Goal: Task Accomplishment & Management: Complete application form

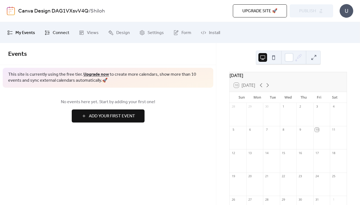
click at [69, 35] on link "Connect" at bounding box center [56, 32] width 33 height 17
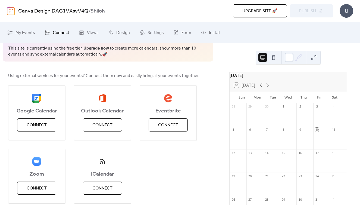
scroll to position [32, 0]
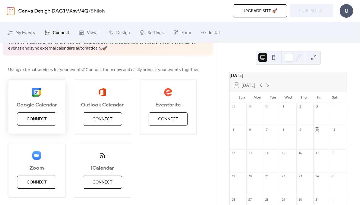
click at [47, 123] on button "Connect" at bounding box center [36, 118] width 39 height 13
click at [49, 119] on div "Google Calendar Connect" at bounding box center [36, 106] width 57 height 54
click at [57, 132] on div "Google Calendar Connect" at bounding box center [36, 106] width 57 height 54
click at [37, 116] on div "Google Calendar Connect" at bounding box center [36, 106] width 57 height 54
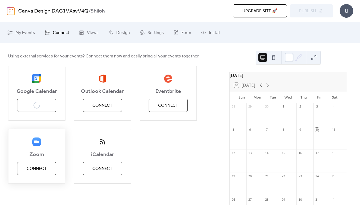
scroll to position [0, 0]
click at [39, 168] on span "Connect" at bounding box center [37, 168] width 20 height 7
click at [44, 100] on div "Google Calendar Connect" at bounding box center [36, 93] width 57 height 54
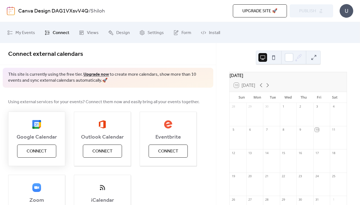
click at [43, 149] on span "Connect" at bounding box center [37, 151] width 20 height 7
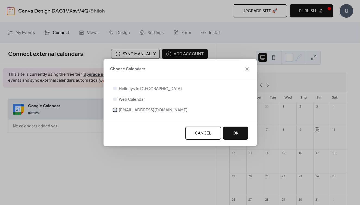
click at [115, 111] on div at bounding box center [114, 109] width 3 height 3
click at [116, 89] on div at bounding box center [114, 88] width 3 height 3
click at [115, 88] on div at bounding box center [114, 88] width 3 height 3
click at [115, 90] on div at bounding box center [114, 88] width 5 height 5
click at [236, 135] on span "OK" at bounding box center [236, 133] width 6 height 7
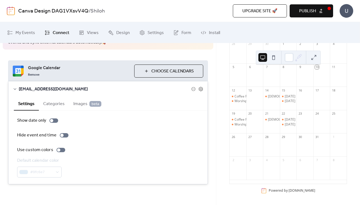
click at [246, 148] on div at bounding box center [238, 147] width 17 height 14
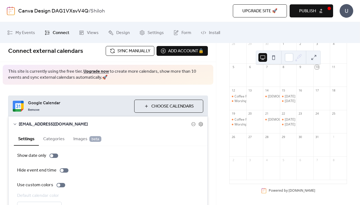
scroll to position [2, 0]
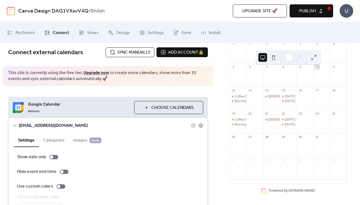
click at [191, 92] on div "Google Calendar Remove Choose Calendars [EMAIL_ADDRESS][DOMAIN_NAME] Settings C…" at bounding box center [108, 158] width 216 height 145
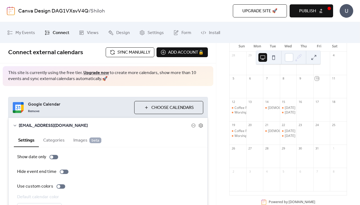
scroll to position [52, 0]
click at [318, 151] on div "31" at bounding box center [321, 146] width 17 height 7
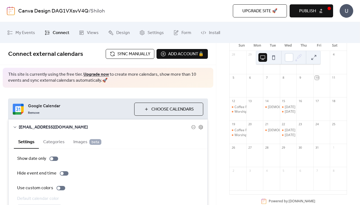
scroll to position [0, 0]
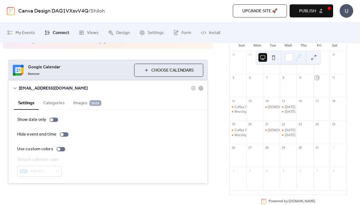
click at [54, 99] on button "Categories" at bounding box center [54, 102] width 30 height 13
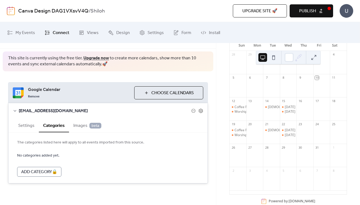
click at [80, 126] on span "Images beta" at bounding box center [87, 125] width 28 height 7
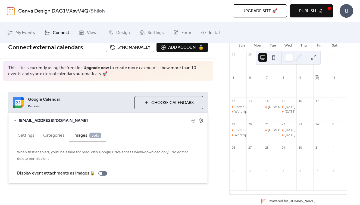
scroll to position [0, 0]
click at [24, 139] on button "Settings" at bounding box center [26, 134] width 25 height 13
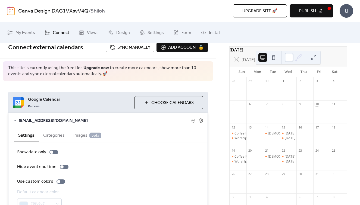
scroll to position [17, 0]
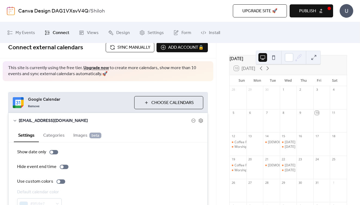
click at [305, 8] on span "Publish" at bounding box center [307, 11] width 17 height 7
click at [21, 36] on span "My Events" at bounding box center [25, 33] width 20 height 8
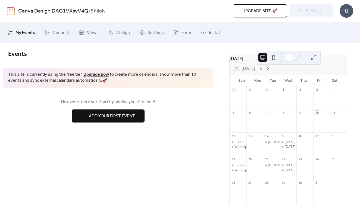
click at [114, 117] on span "Add Your First Event" at bounding box center [112, 116] width 46 height 7
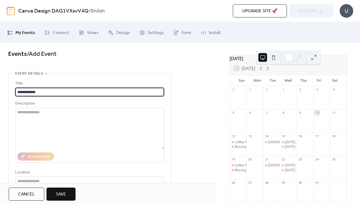
click at [29, 92] on input "**********" at bounding box center [89, 91] width 149 height 9
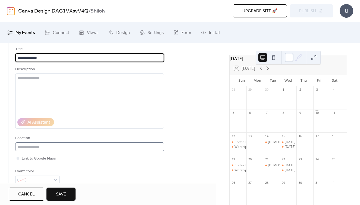
scroll to position [35, 0]
type input "**********"
click at [48, 146] on input "text" at bounding box center [89, 146] width 149 height 9
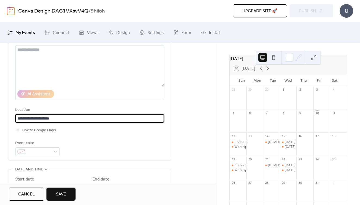
scroll to position [63, 0]
type input "**********"
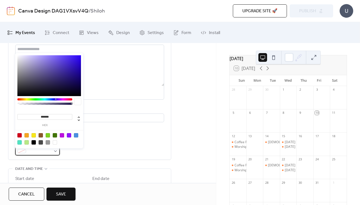
click at [56, 154] on div at bounding box center [37, 150] width 45 height 9
click at [27, 136] on div at bounding box center [26, 135] width 4 height 4
type input "*******"
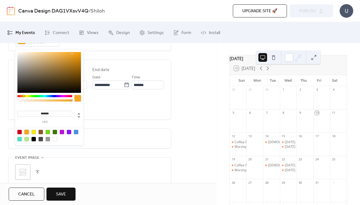
scroll to position [173, 0]
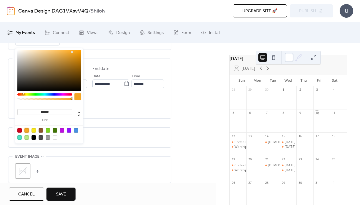
click at [113, 102] on div "All day Show date only Hide end time" at bounding box center [89, 105] width 149 height 20
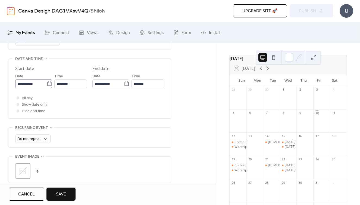
click at [47, 85] on icon at bounding box center [49, 83] width 5 height 5
click at [47, 85] on input "**********" at bounding box center [31, 83] width 32 height 9
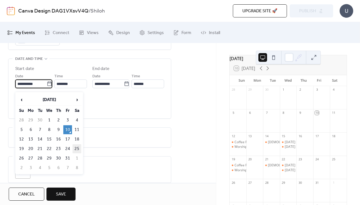
click at [79, 150] on td "25" at bounding box center [77, 148] width 9 height 9
type input "**********"
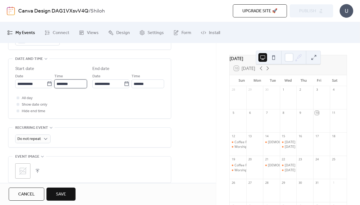
click at [67, 85] on input "********" at bounding box center [70, 83] width 33 height 9
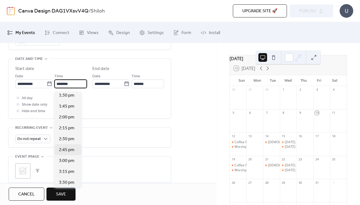
scroll to position [589, 0]
click at [69, 162] on span "3:00 pm" at bounding box center [66, 160] width 15 height 7
type input "*******"
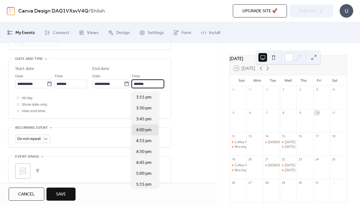
click at [145, 84] on input "*******" at bounding box center [147, 83] width 33 height 9
click at [142, 171] on span "5:00 pm" at bounding box center [143, 173] width 15 height 7
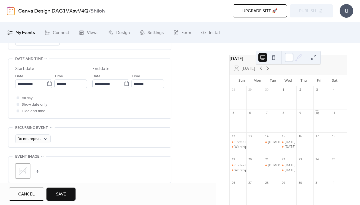
type input "*******"
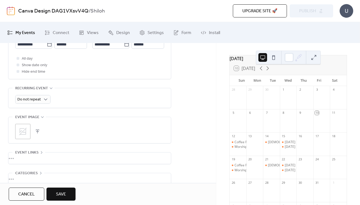
scroll to position [213, 0]
click at [38, 134] on button "button" at bounding box center [38, 131] width 8 height 8
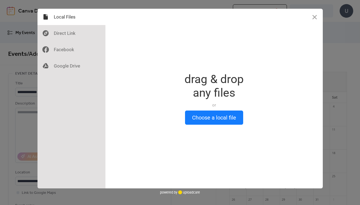
scroll to position [0, 0]
click at [201, 126] on div "Drop a file here drag & drop any files or Upload files from your computer Choos…" at bounding box center [213, 98] width 217 height 179
click at [201, 115] on button "Choose a local file" at bounding box center [214, 117] width 58 height 14
click at [316, 18] on button "Close" at bounding box center [314, 17] width 16 height 16
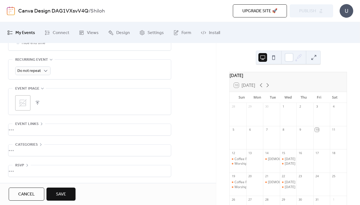
scroll to position [243, 0]
click at [65, 191] on span "Save" at bounding box center [61, 194] width 10 height 7
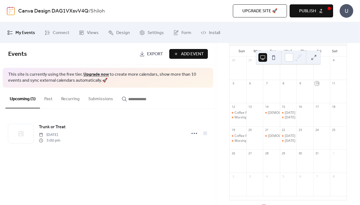
scroll to position [47, 0]
click at [330, 139] on div at bounding box center [338, 140] width 17 height 14
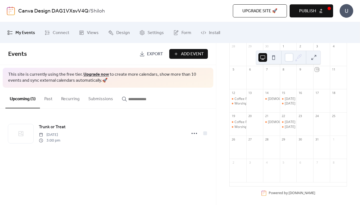
scroll to position [59, 0]
click at [308, 11] on span "Publish" at bounding box center [307, 11] width 17 height 7
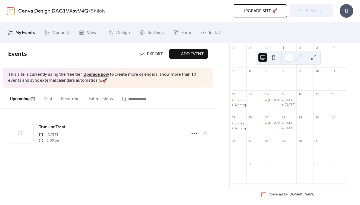
scroll to position [0, 0]
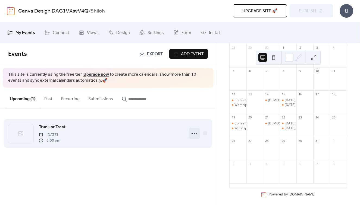
click at [195, 134] on icon at bounding box center [194, 133] width 9 height 9
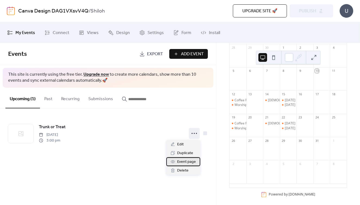
click at [183, 160] on span "Event page" at bounding box center [186, 161] width 19 height 7
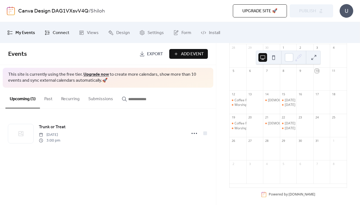
click at [64, 31] on span "Connect" at bounding box center [61, 33] width 17 height 8
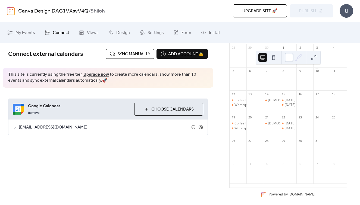
click at [39, 126] on span "[EMAIL_ADDRESS][DOMAIN_NAME]" at bounding box center [105, 127] width 173 height 7
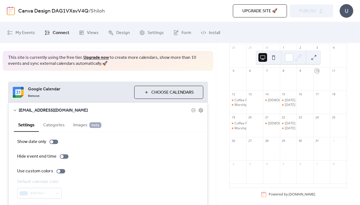
scroll to position [16, 0]
click at [200, 111] on icon at bounding box center [200, 110] width 5 height 5
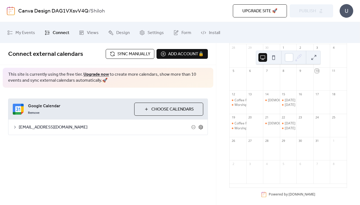
click at [200, 126] on icon at bounding box center [201, 127] width 2 height 2
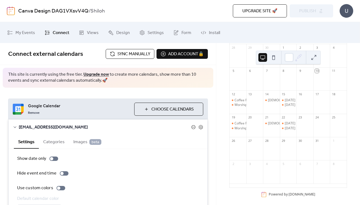
click at [193, 127] on icon at bounding box center [193, 127] width 4 height 4
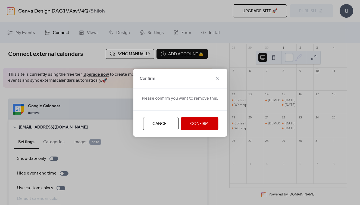
click at [169, 124] on button "Cancel" at bounding box center [161, 123] width 36 height 13
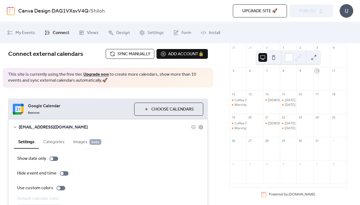
click at [143, 107] on button "Choose Calendars" at bounding box center [168, 108] width 69 height 13
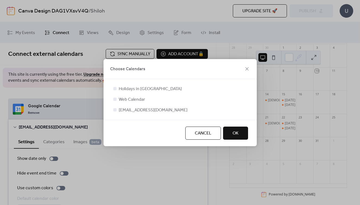
click at [232, 135] on button "OK" at bounding box center [235, 132] width 25 height 13
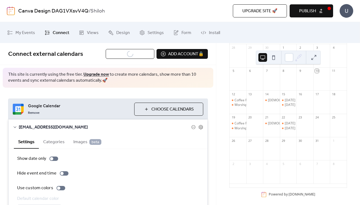
click at [308, 9] on span "Publish" at bounding box center [307, 11] width 17 height 7
